Goal: Information Seeking & Learning: Compare options

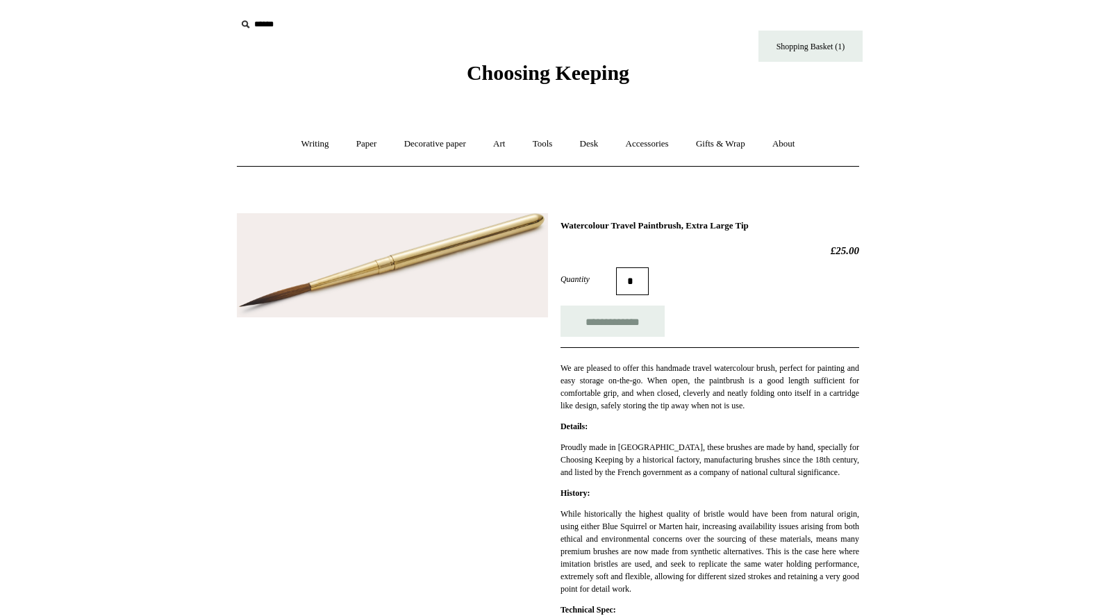
scroll to position [126, 0]
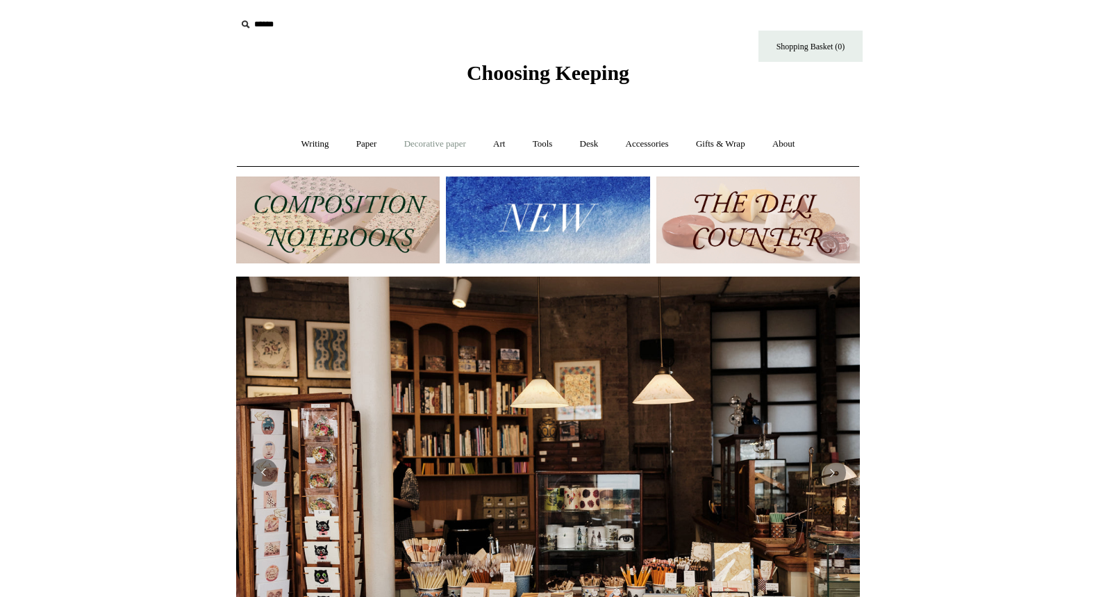
click at [441, 144] on link "Decorative paper +" at bounding box center [435, 144] width 87 height 37
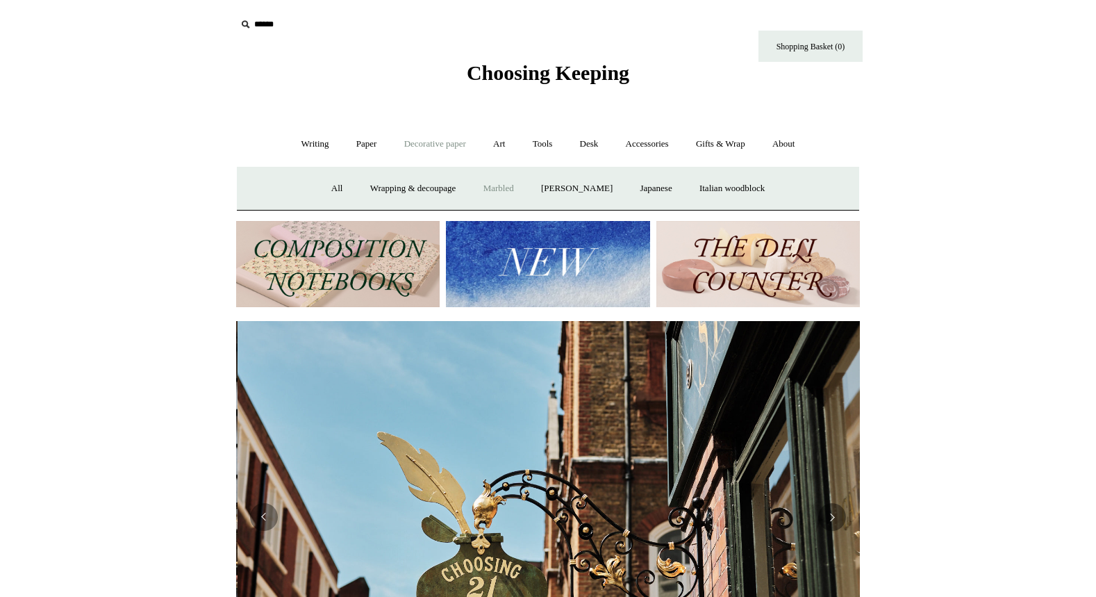
scroll to position [0, 624]
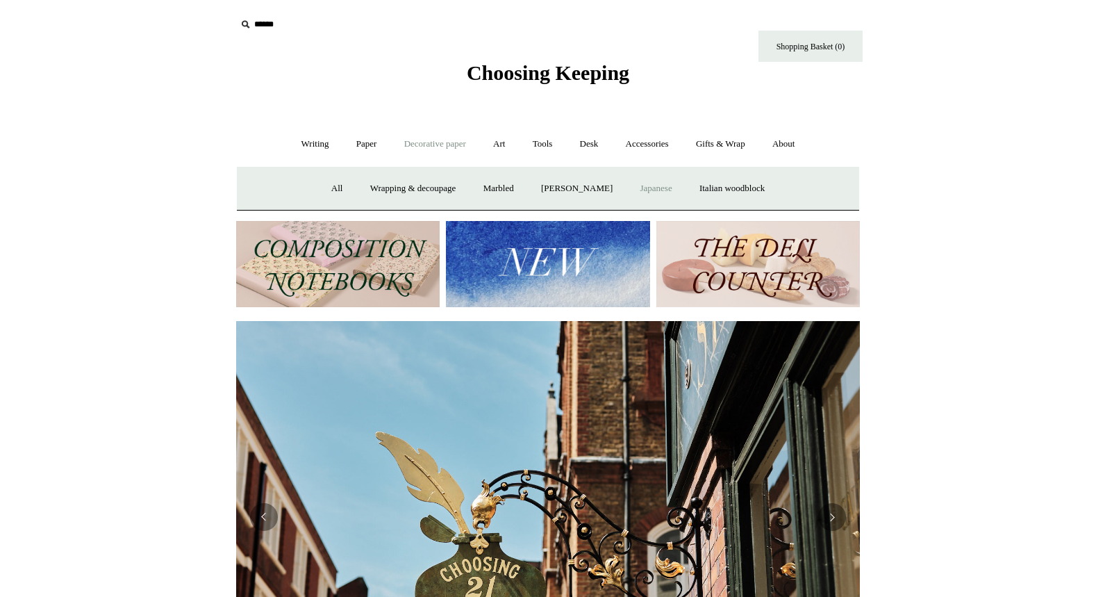
click at [667, 188] on link "Japanese" at bounding box center [655, 188] width 57 height 37
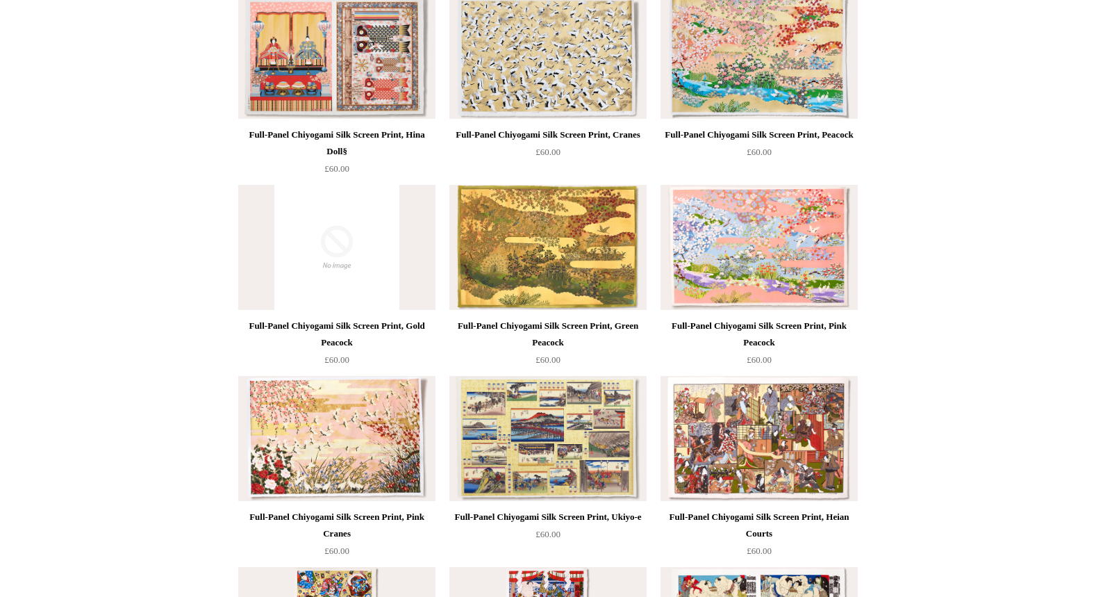
scroll to position [175, 0]
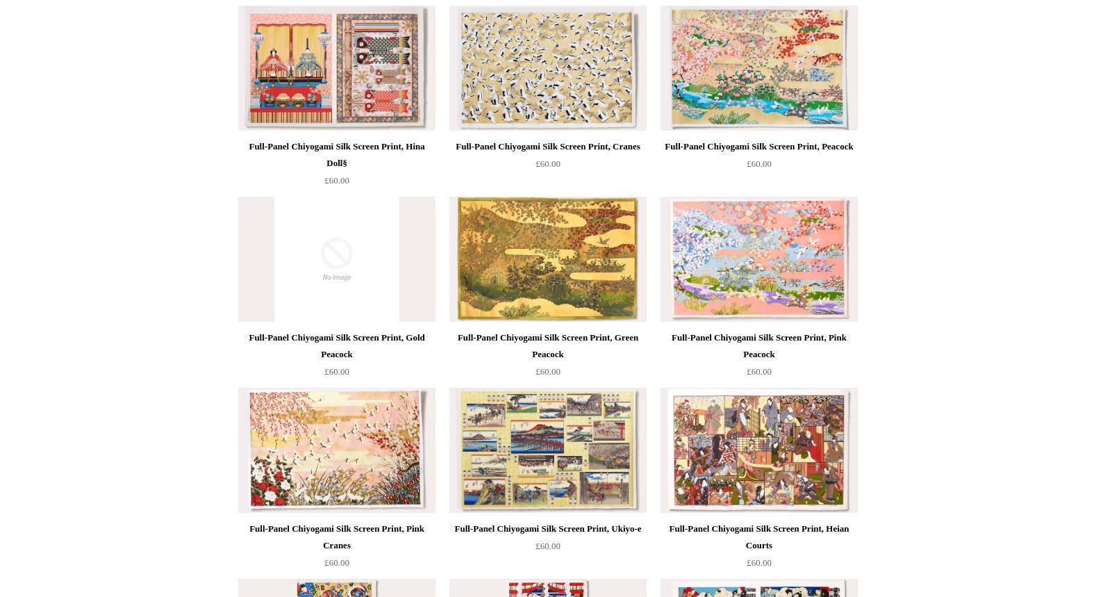
click at [765, 341] on div "Full-Panel Chiyogami Silk Screen Print, Pink Peacock" at bounding box center [759, 345] width 190 height 33
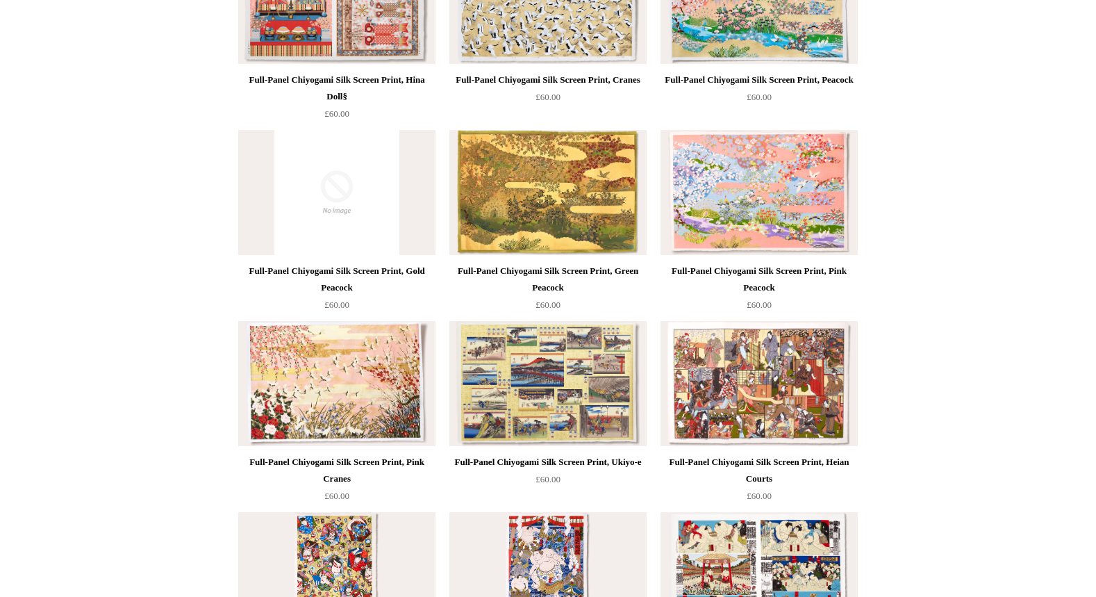
scroll to position [242, 0]
click at [334, 388] on img at bounding box center [336, 382] width 197 height 125
click at [762, 184] on img at bounding box center [758, 191] width 197 height 125
click at [538, 198] on img at bounding box center [547, 191] width 197 height 125
click at [374, 185] on img at bounding box center [336, 191] width 197 height 125
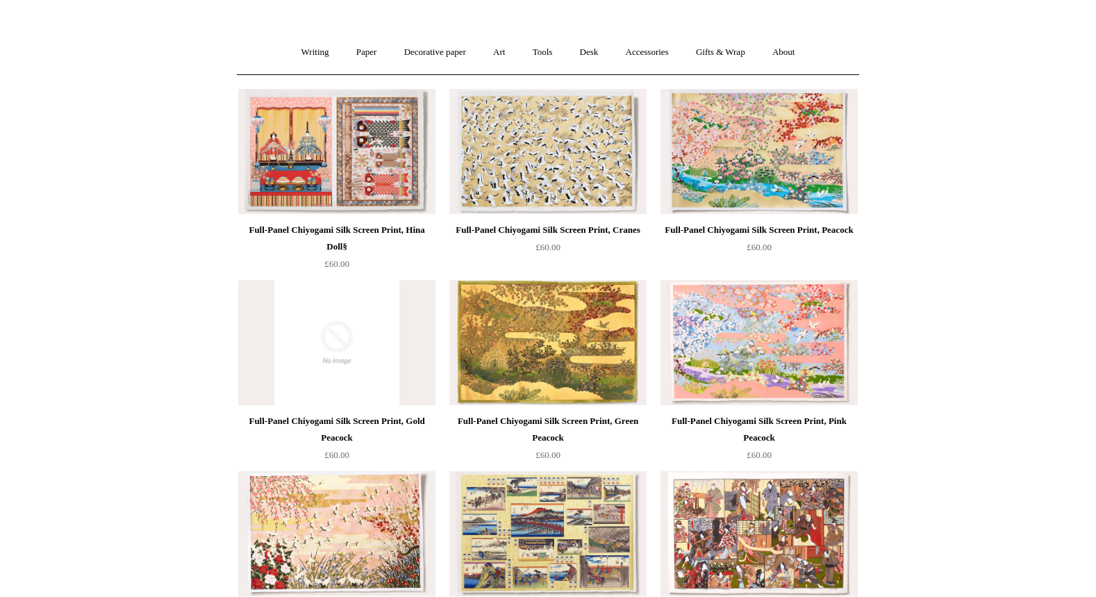
scroll to position [91, 0]
click at [573, 143] on img at bounding box center [547, 152] width 197 height 125
click at [787, 163] on img at bounding box center [758, 152] width 197 height 125
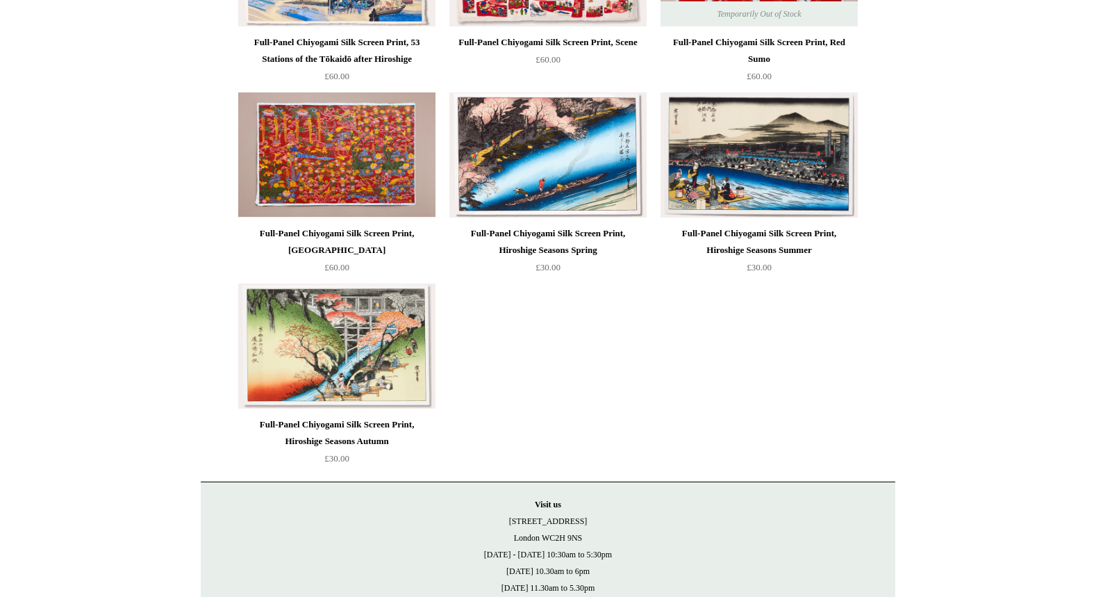
scroll to position [1044, 0]
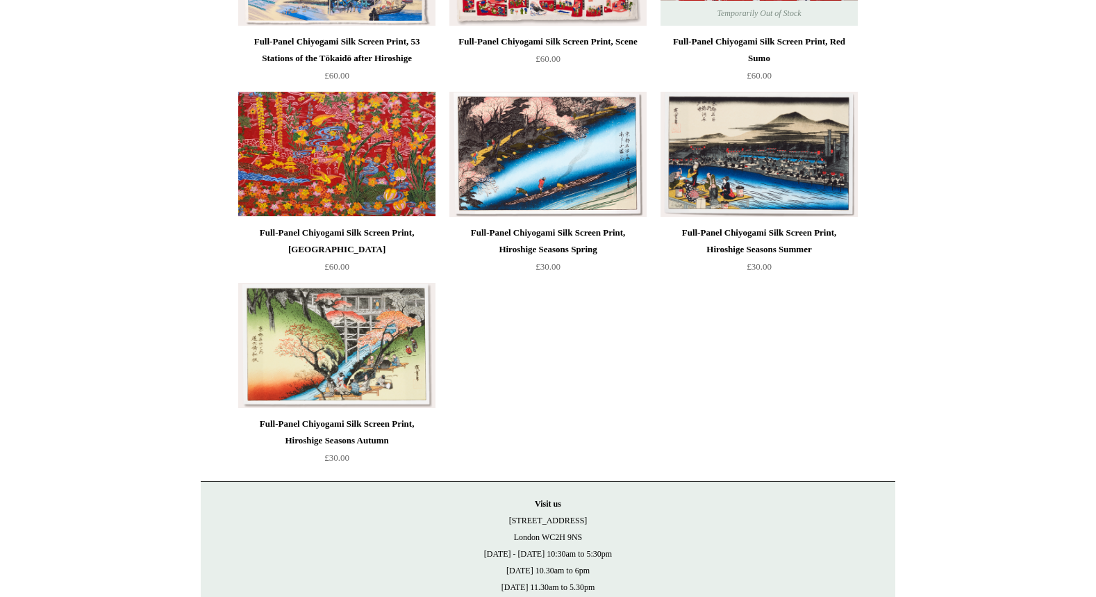
click at [338, 153] on img at bounding box center [336, 154] width 197 height 125
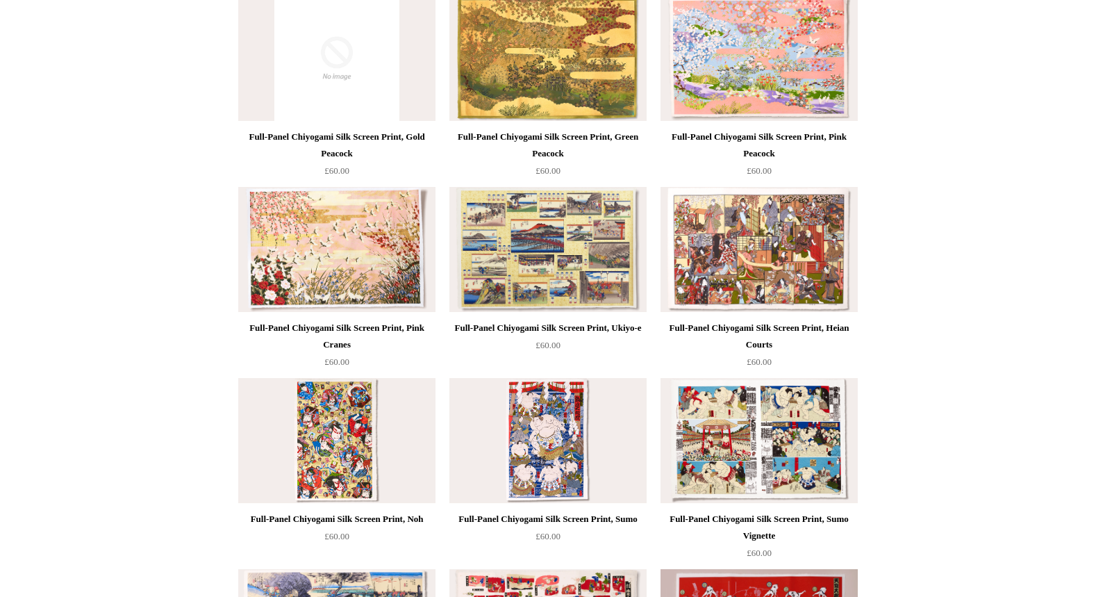
scroll to position [373, 0]
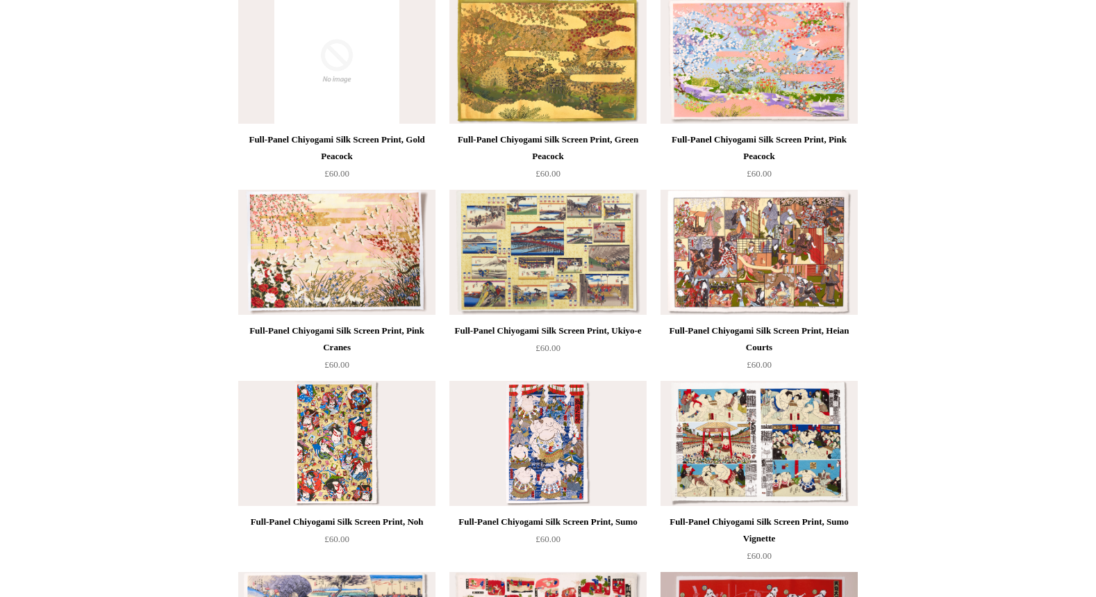
click at [747, 219] on img at bounding box center [758, 252] width 197 height 125
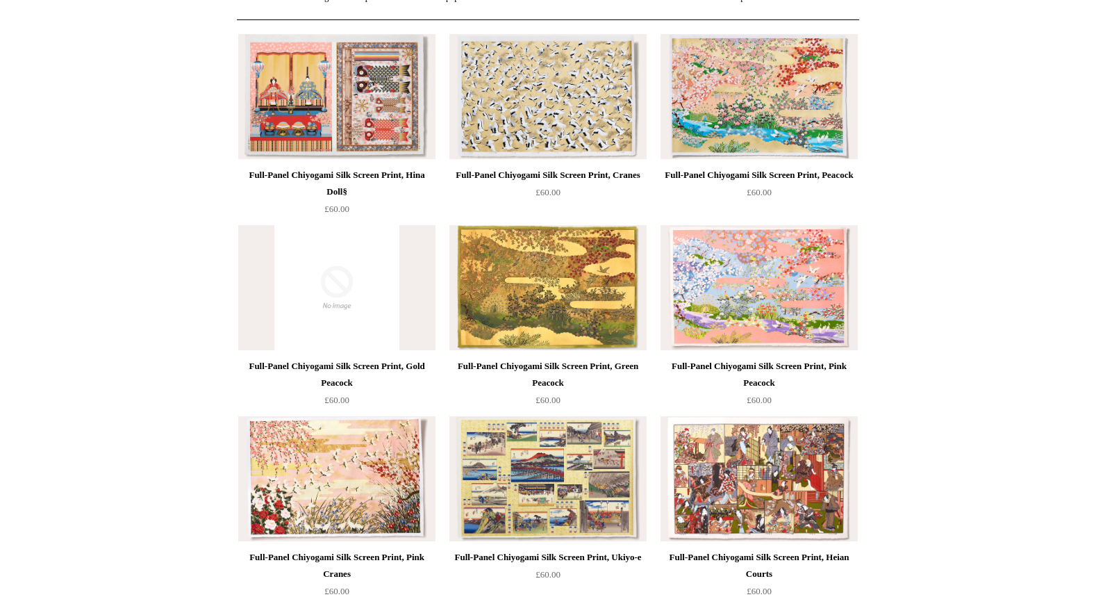
scroll to position [145, 0]
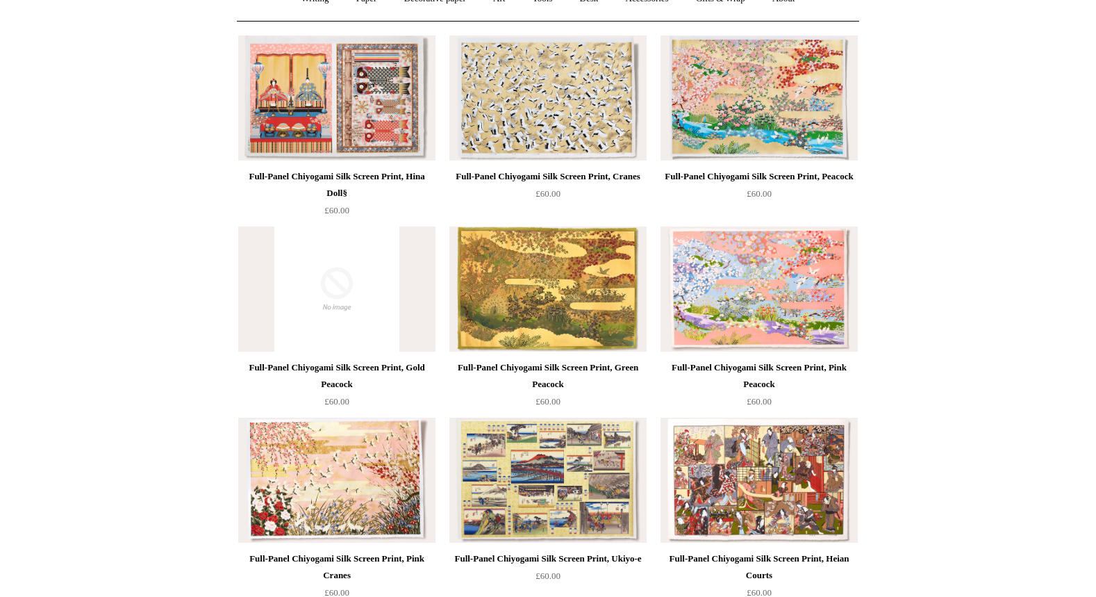
click at [252, 368] on div "Full-Panel Chiyogami Silk Screen Print, Gold Peacock" at bounding box center [337, 375] width 190 height 33
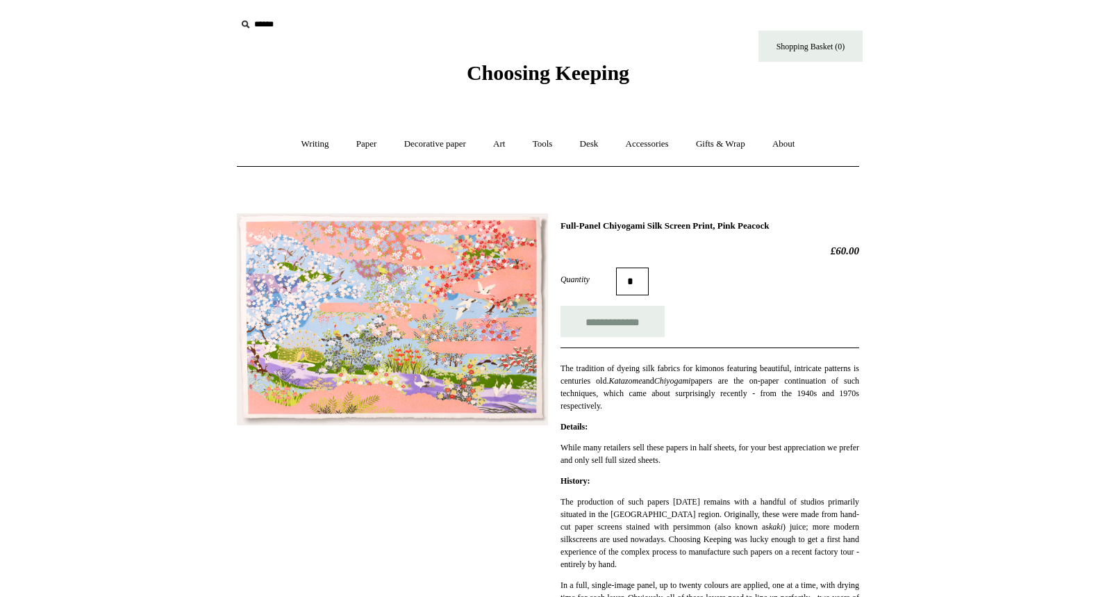
drag, startPoint x: 563, startPoint y: 224, endPoint x: 819, endPoint y: 219, distance: 257.0
click at [819, 220] on h1 "Full-Panel Chiyogami Silk Screen Print, Pink Peacock" at bounding box center [709, 225] width 299 height 11
copy h1 "Full-Panel Chiyogami Silk Screen Print, Pink Peacock"
click at [756, 222] on h1 "Full-Panel Chiyogami Silk Screen Print, Pink Peacock" at bounding box center [709, 225] width 299 height 11
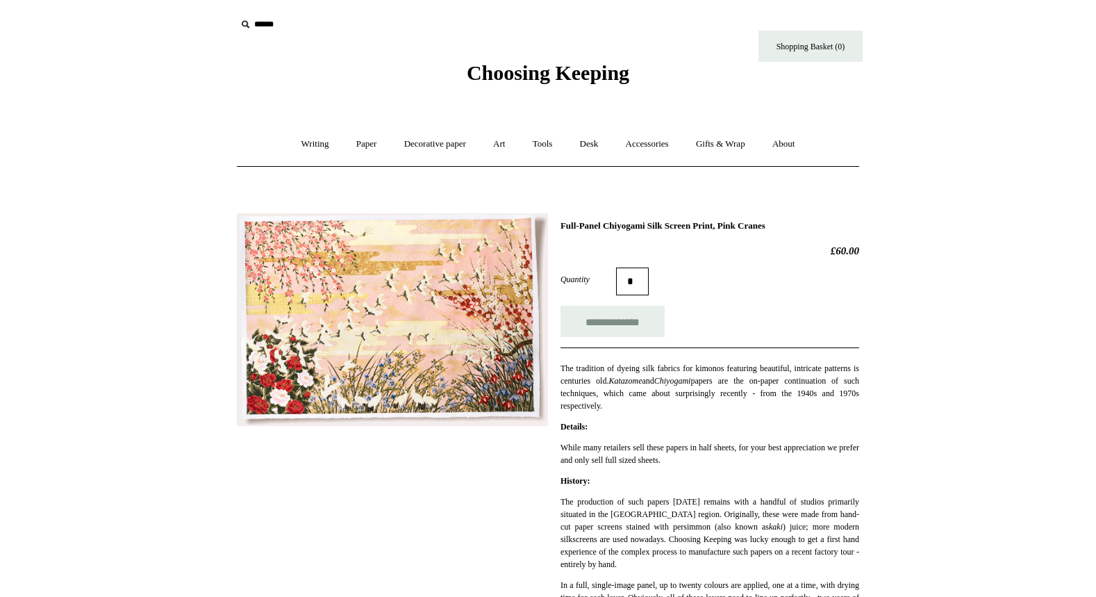
click at [299, 210] on div at bounding box center [392, 314] width 311 height 223
click at [322, 256] on img at bounding box center [392, 319] width 311 height 213
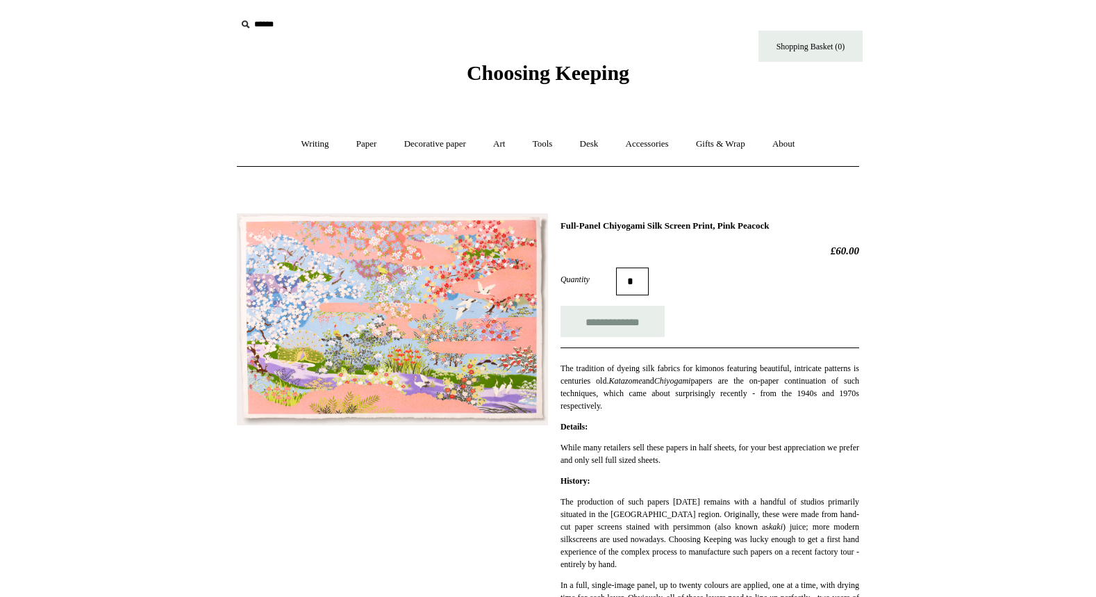
click at [426, 328] on img at bounding box center [392, 319] width 311 height 212
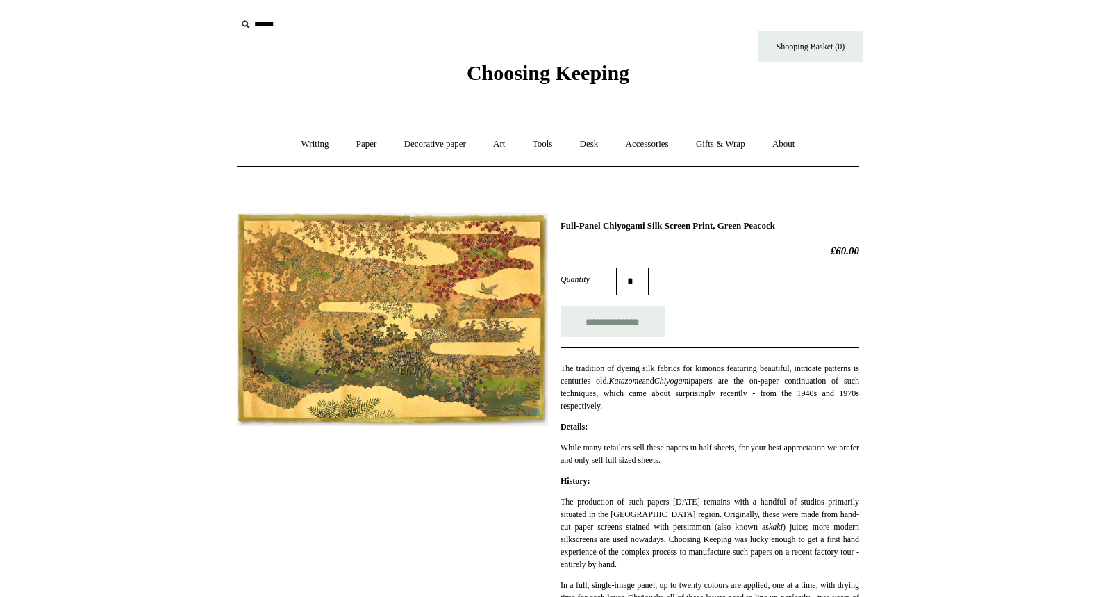
click at [378, 288] on img at bounding box center [392, 319] width 311 height 213
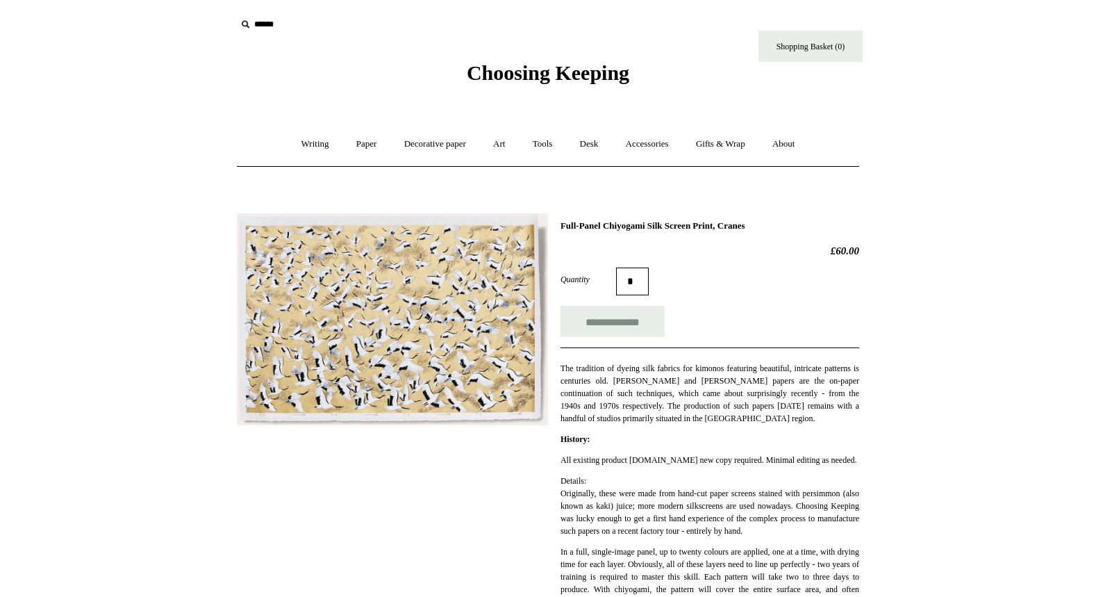
click at [397, 316] on img at bounding box center [392, 319] width 311 height 212
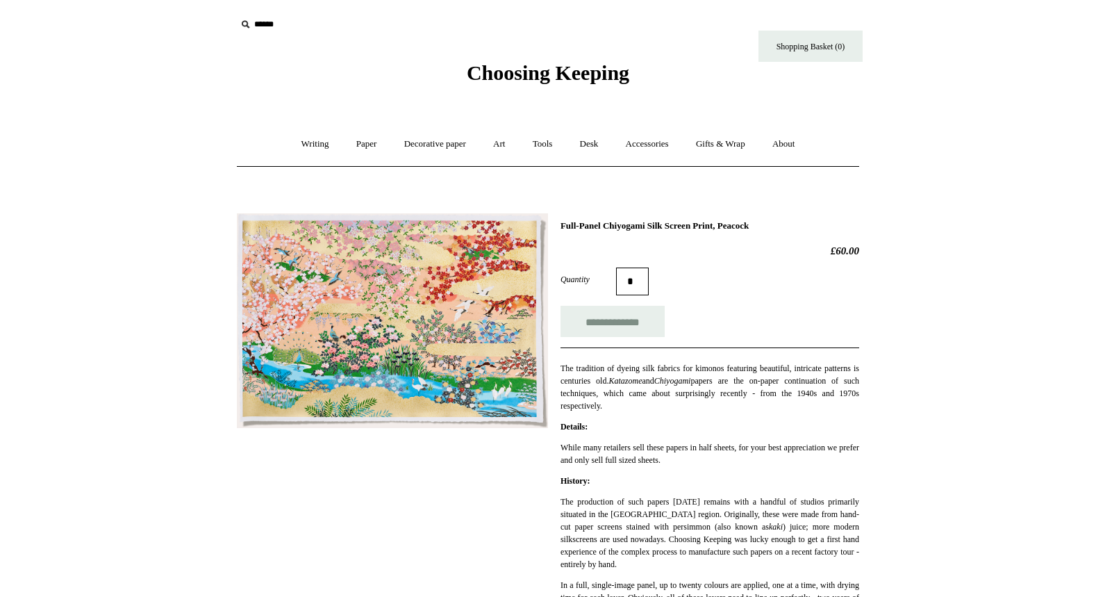
click at [392, 330] on img at bounding box center [392, 320] width 311 height 215
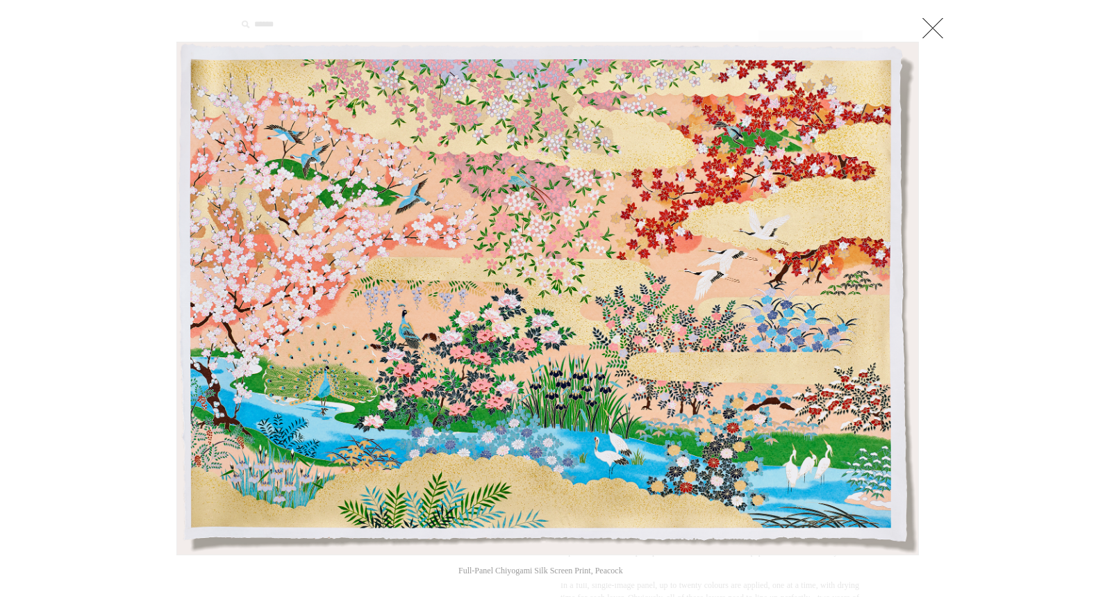
click at [932, 33] on link at bounding box center [933, 28] width 28 height 28
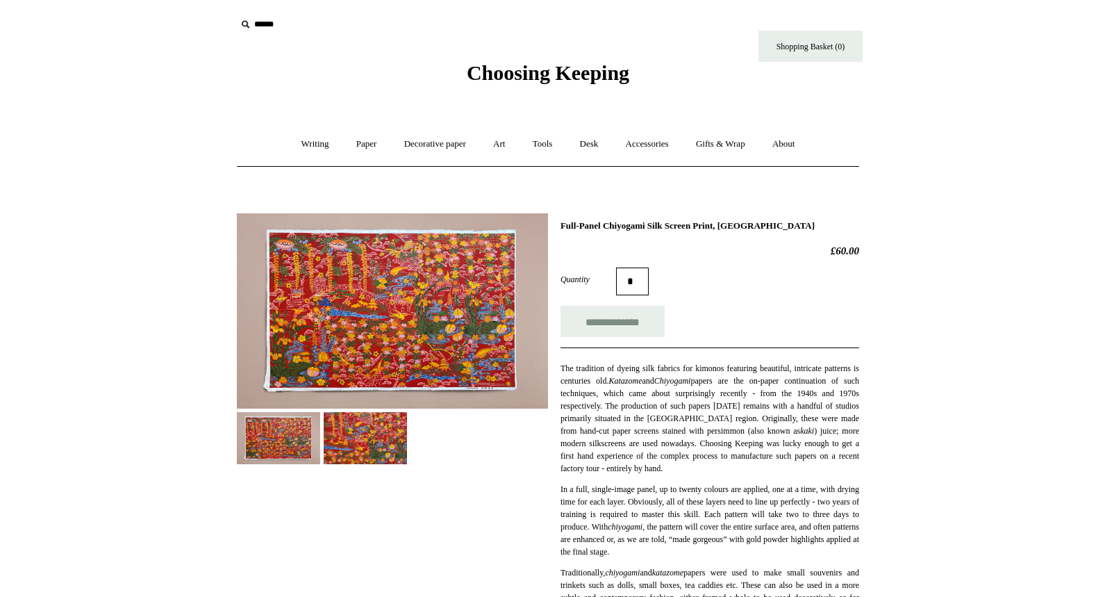
click at [390, 294] on img at bounding box center [392, 310] width 311 height 195
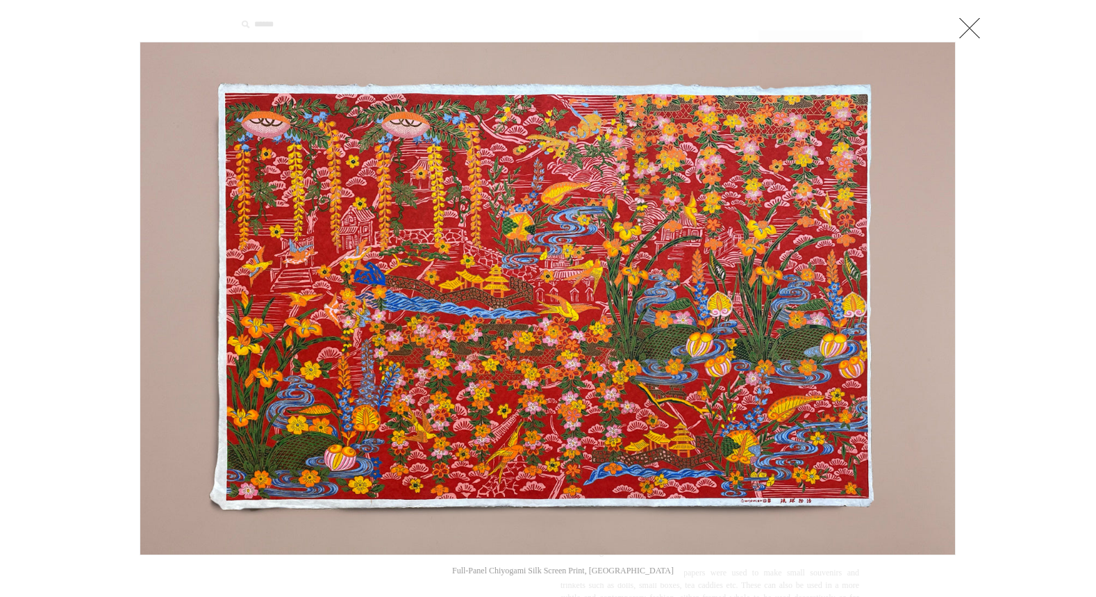
click at [971, 24] on link at bounding box center [970, 28] width 28 height 28
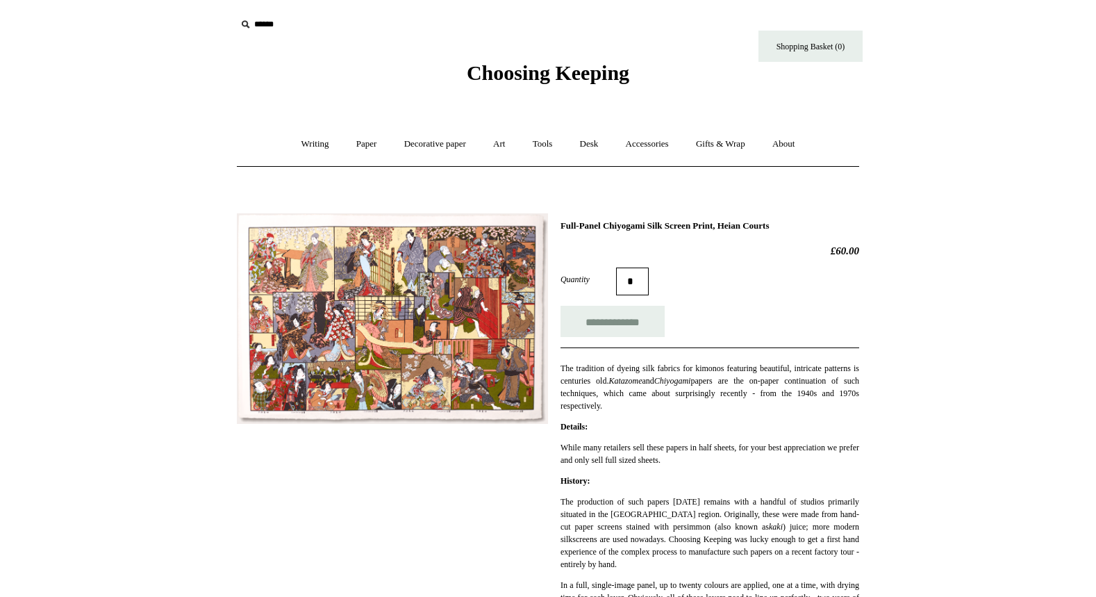
click at [359, 329] on img at bounding box center [392, 318] width 311 height 210
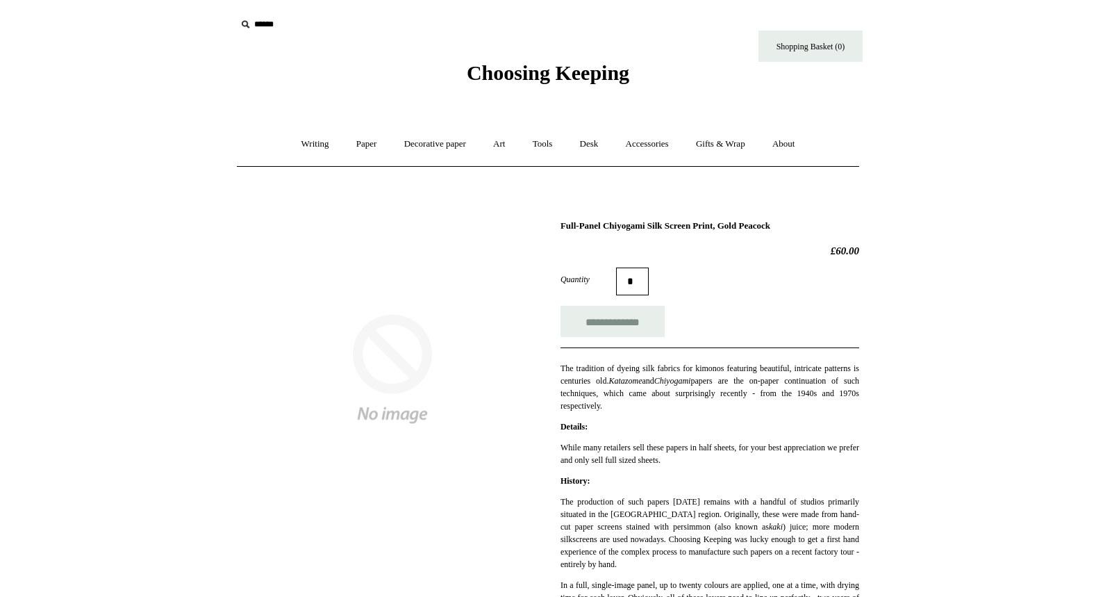
drag, startPoint x: 560, startPoint y: 224, endPoint x: 808, endPoint y: 222, distance: 248.6
click at [808, 222] on h1 "Full-Panel Chiyogami Silk Screen Print, Gold Peacock" at bounding box center [709, 225] width 299 height 11
copy h1 "Full-Panel Chiyogami Silk Screen Print, Gold Peacock"
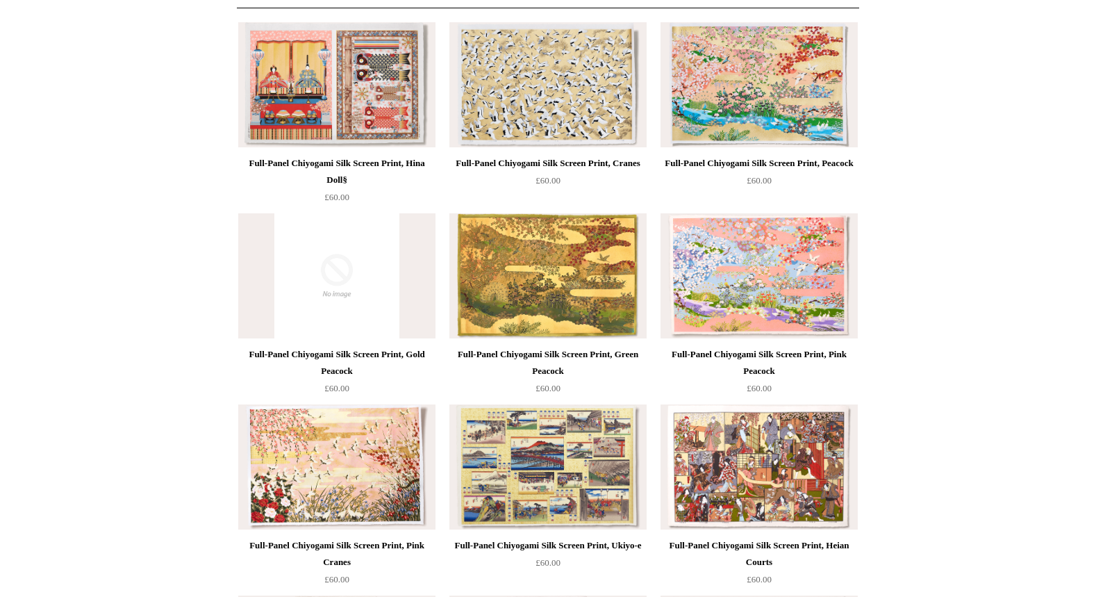
scroll to position [156, 0]
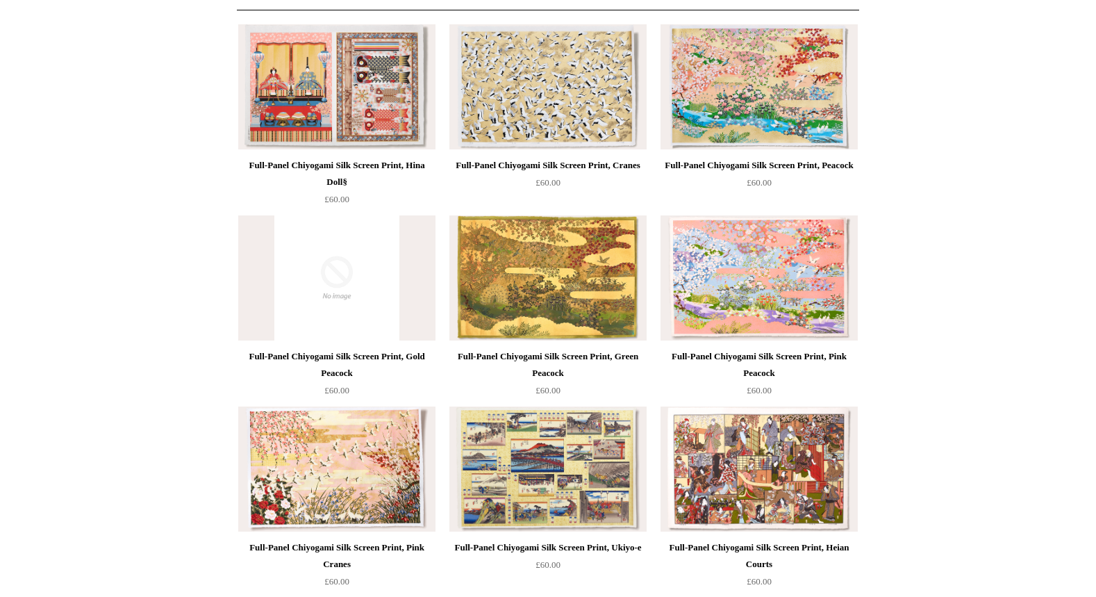
click at [772, 87] on img at bounding box center [758, 86] width 197 height 125
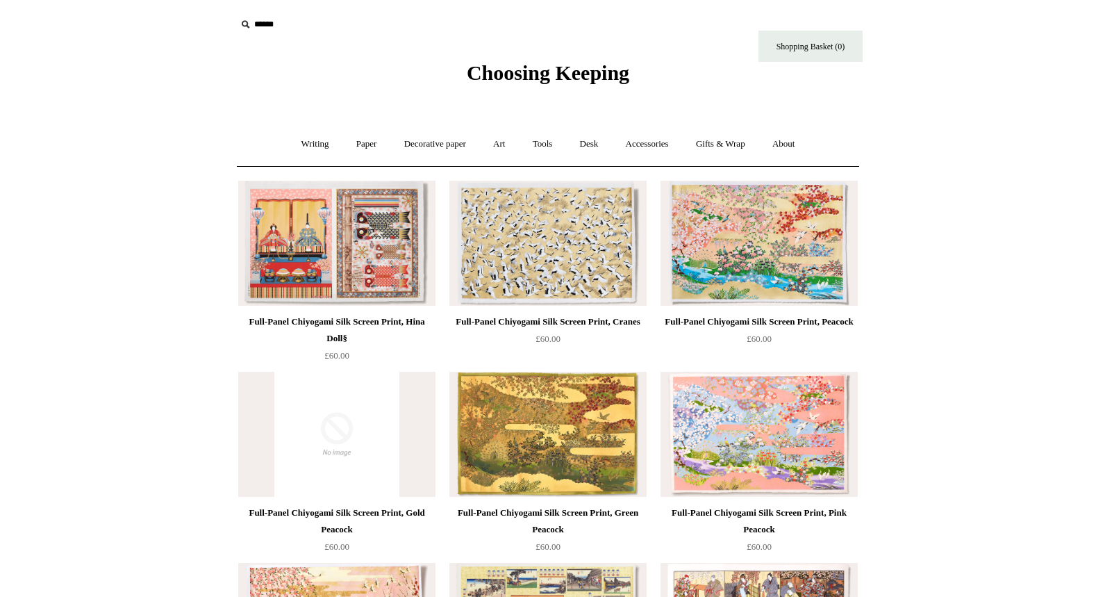
scroll to position [0, 0]
click at [545, 227] on img at bounding box center [547, 243] width 197 height 125
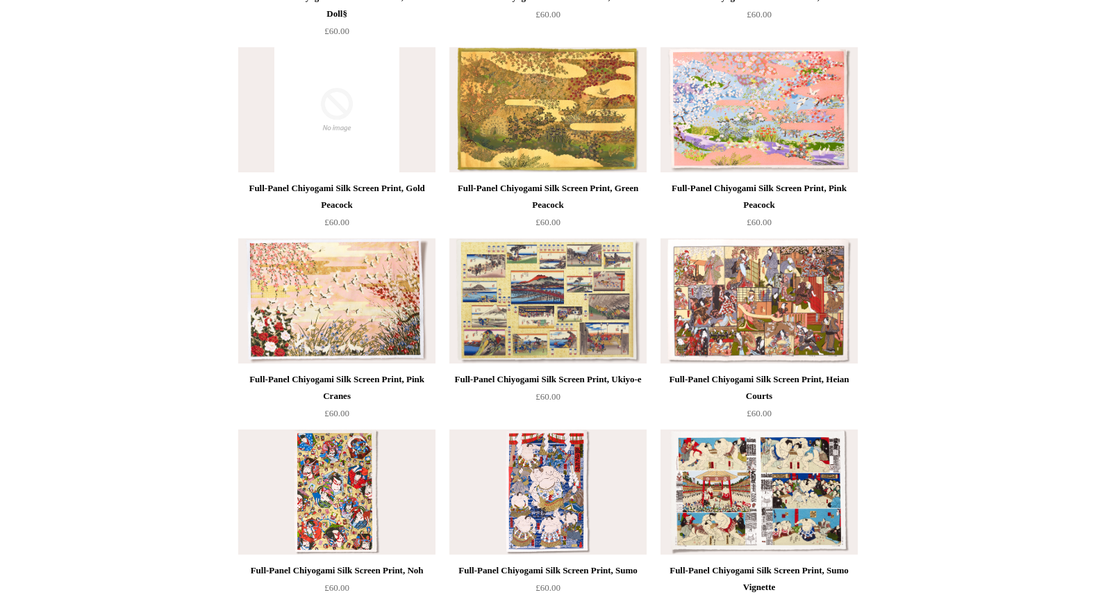
scroll to position [334, 0]
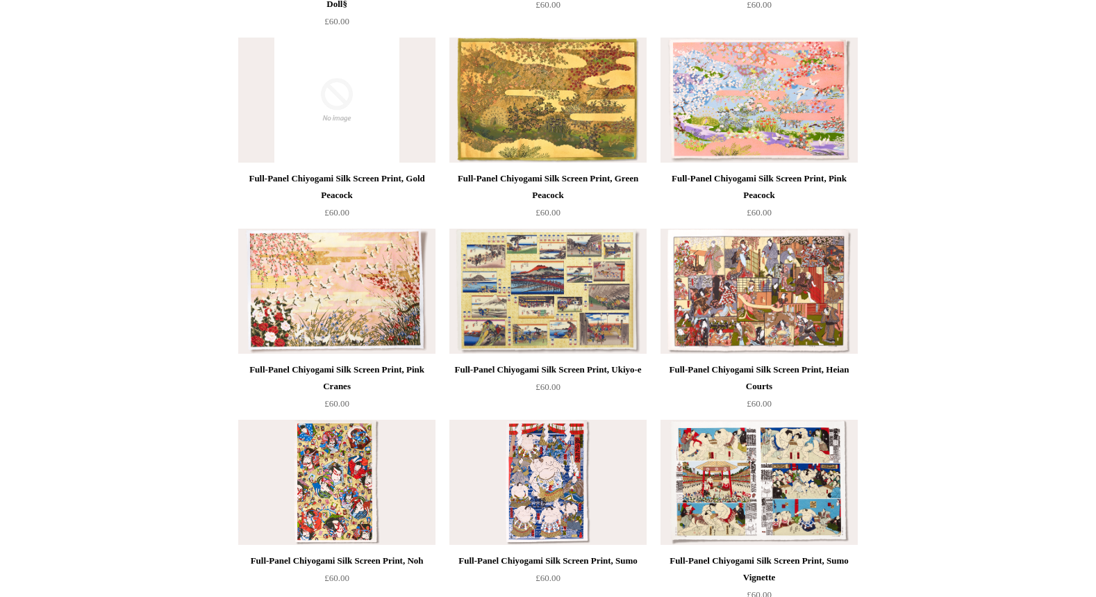
click at [374, 311] on img at bounding box center [336, 290] width 197 height 125
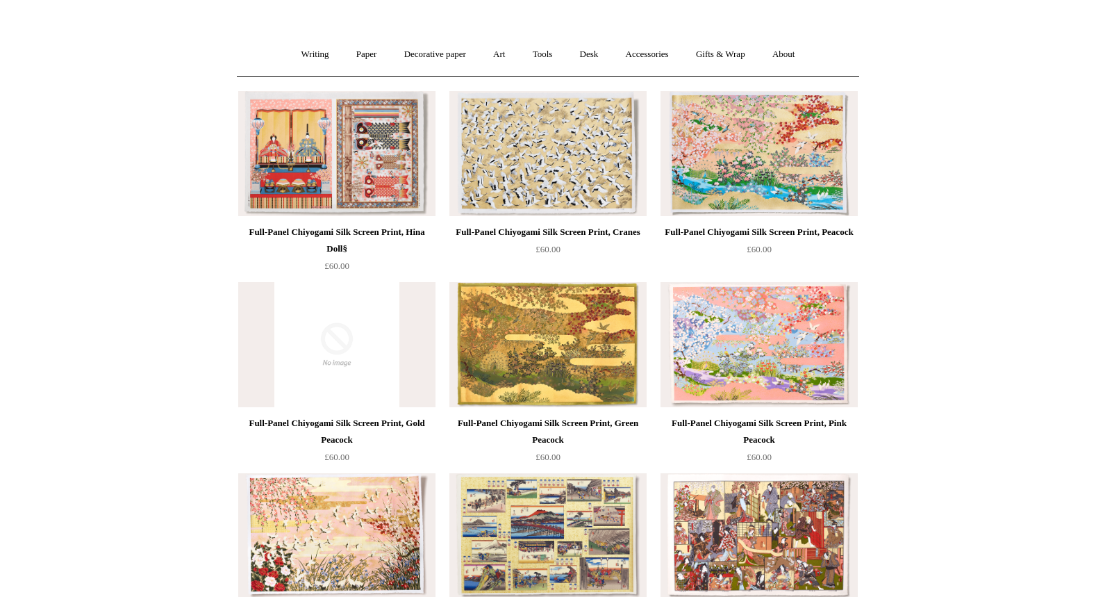
scroll to position [78, 0]
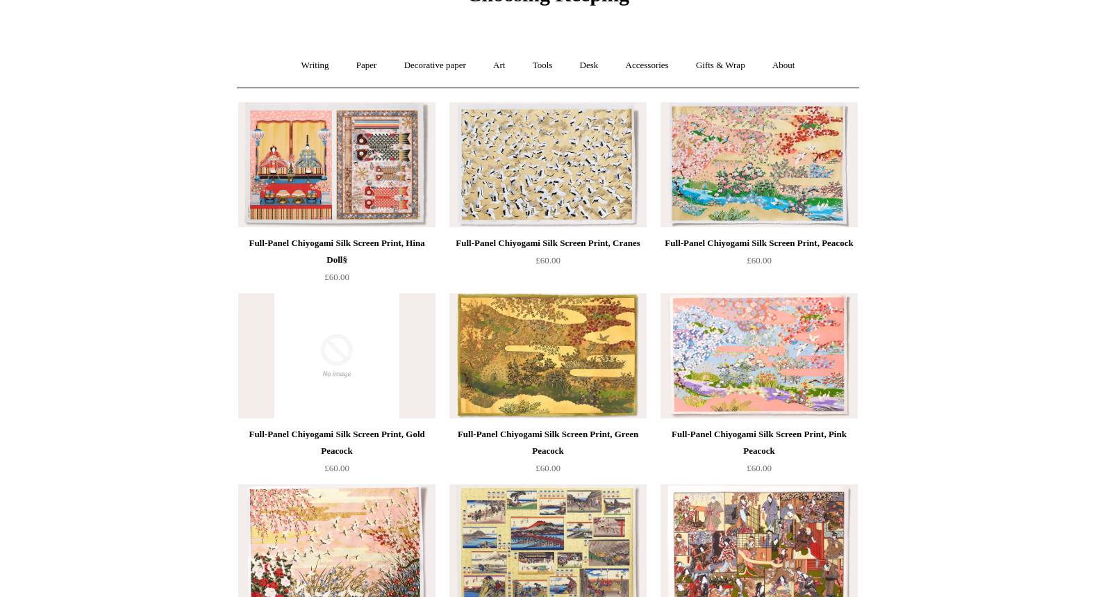
click at [752, 344] on img at bounding box center [758, 355] width 197 height 125
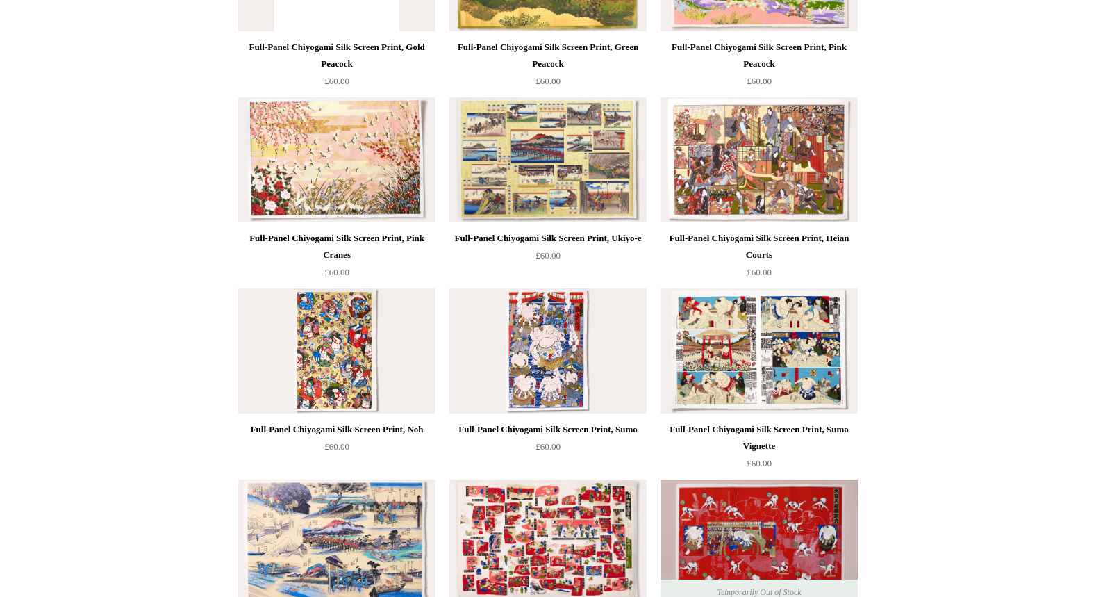
scroll to position [471, 0]
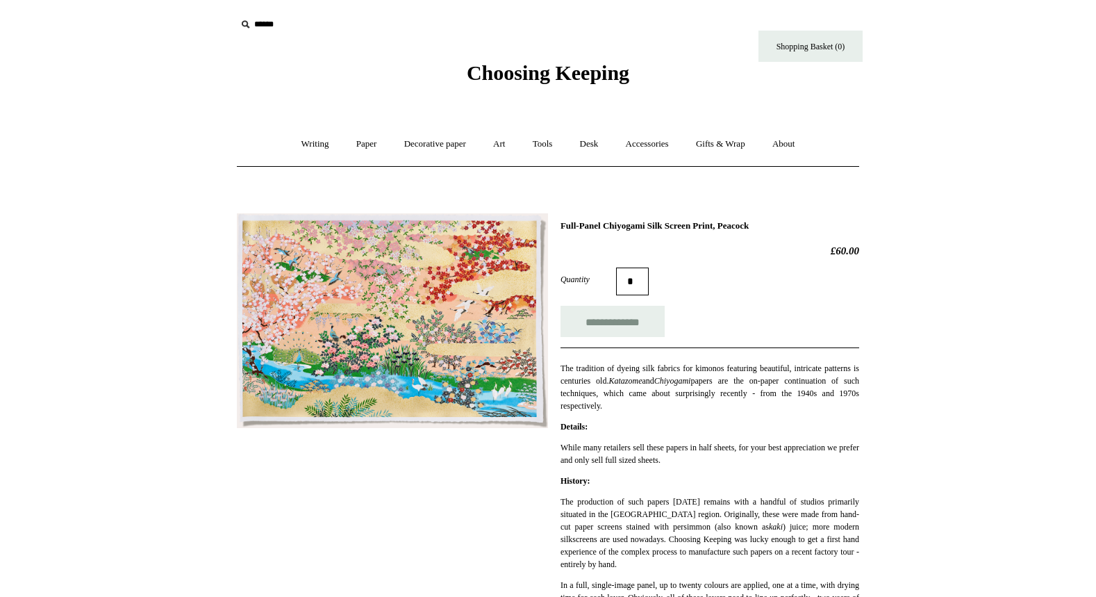
click at [394, 270] on img at bounding box center [392, 320] width 311 height 215
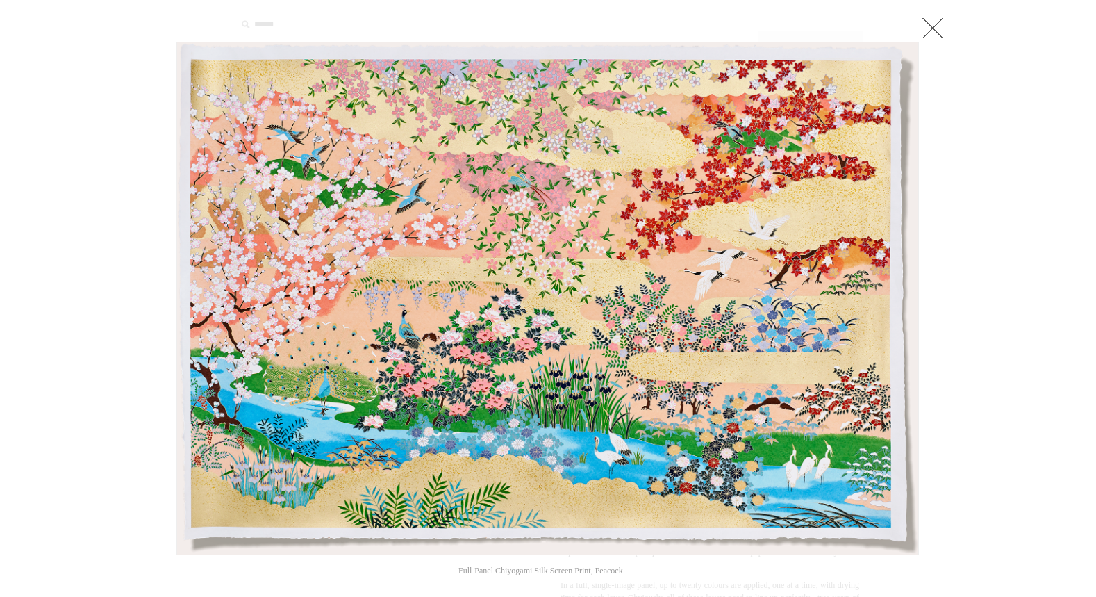
click at [934, 24] on link at bounding box center [933, 28] width 28 height 28
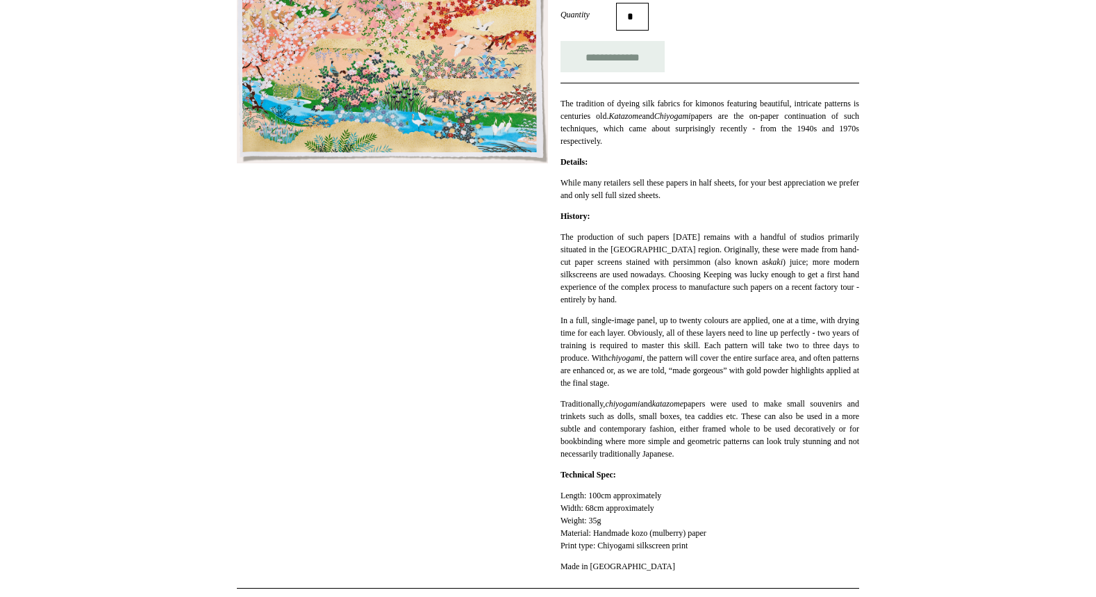
scroll to position [265, 0]
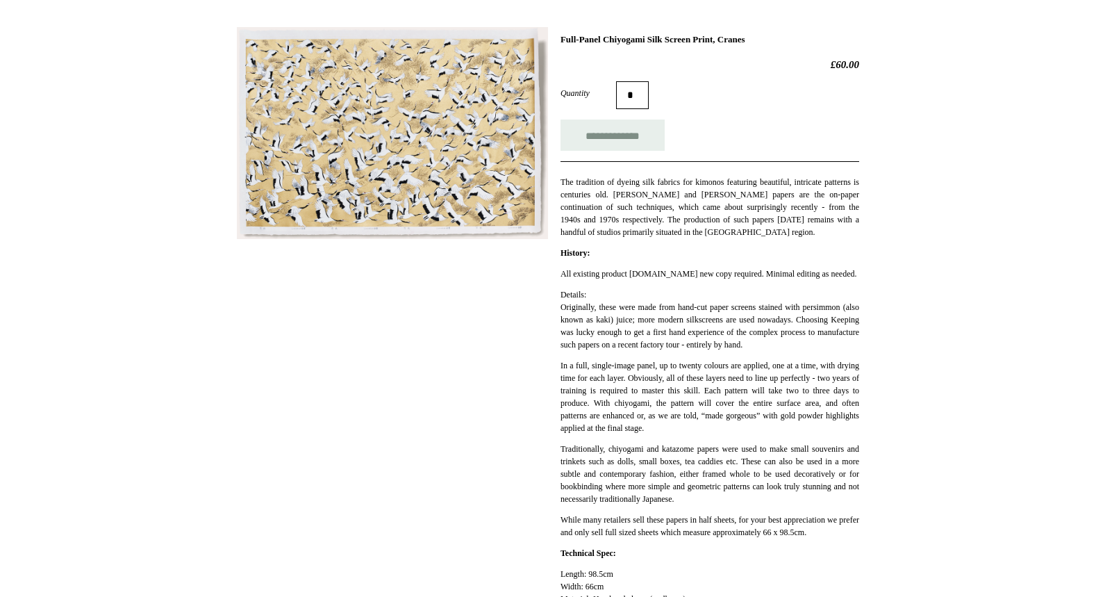
scroll to position [189, 0]
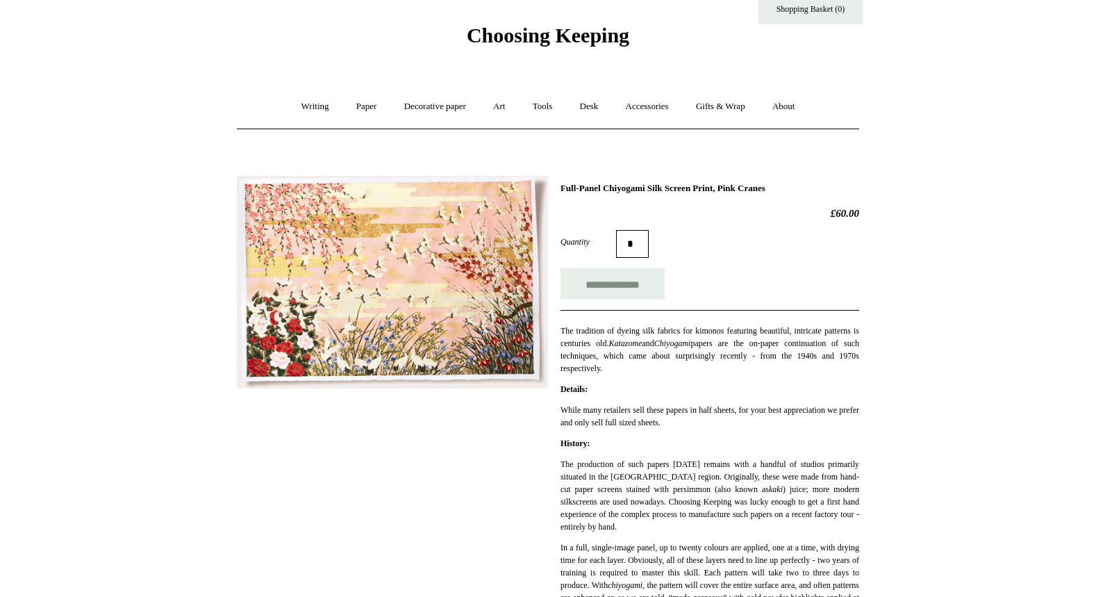
scroll to position [40, 0]
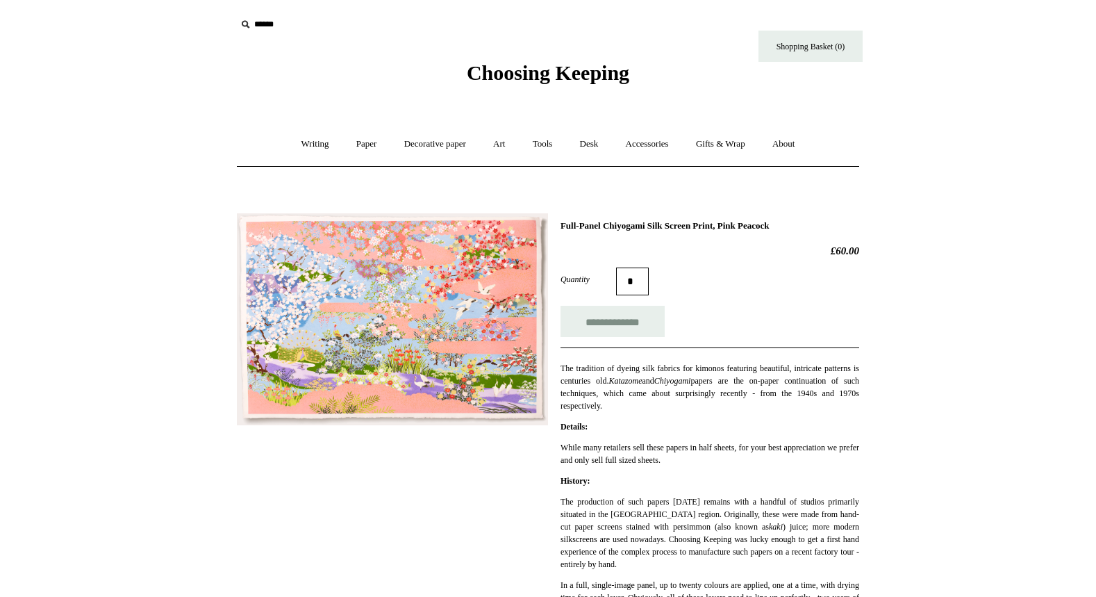
click at [445, 306] on img at bounding box center [392, 319] width 311 height 212
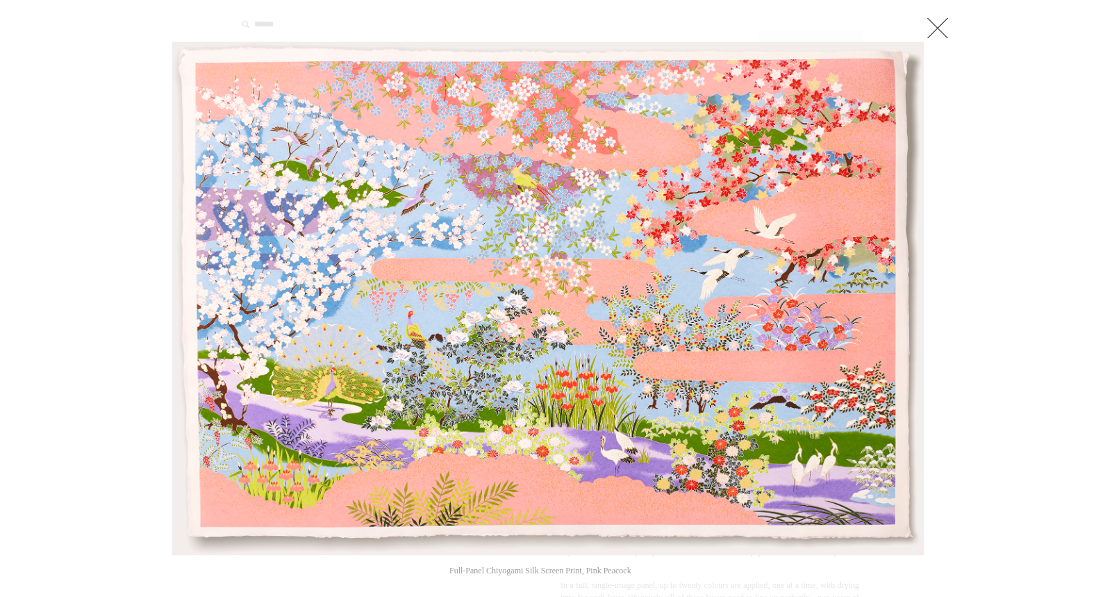
click at [940, 33] on link at bounding box center [938, 28] width 28 height 28
